Goal: Task Accomplishment & Management: Manage account settings

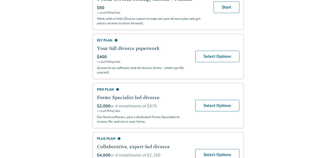
scroll to position [146, 0]
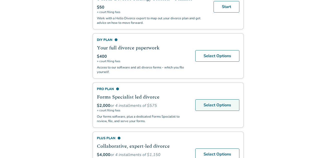
click at [210, 106] on link "Select Options" at bounding box center [218, 105] width 44 height 12
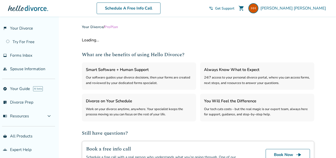
select select "***"
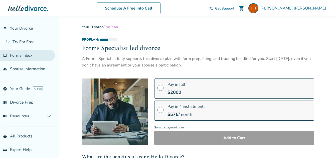
click at [24, 55] on span "Forms Inbox" at bounding box center [21, 56] width 22 height 6
